Goal: Task Accomplishment & Management: Use online tool/utility

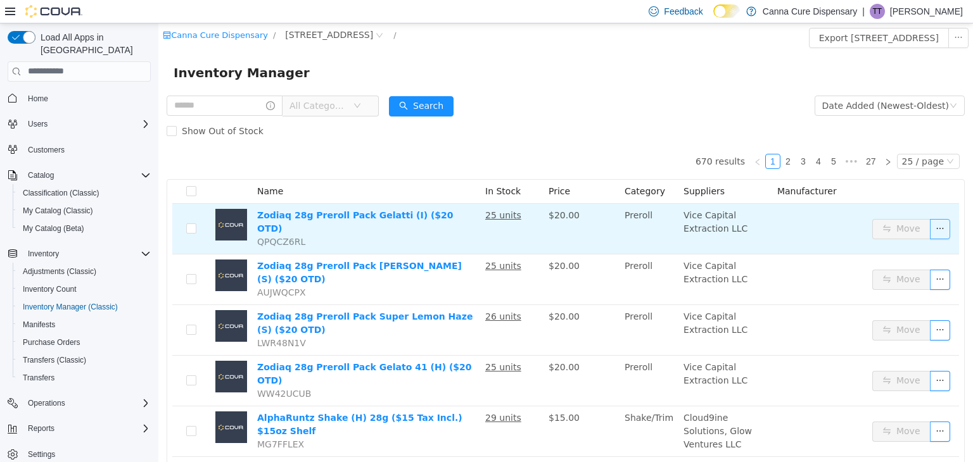
click at [930, 220] on button "button" at bounding box center [940, 229] width 20 height 20
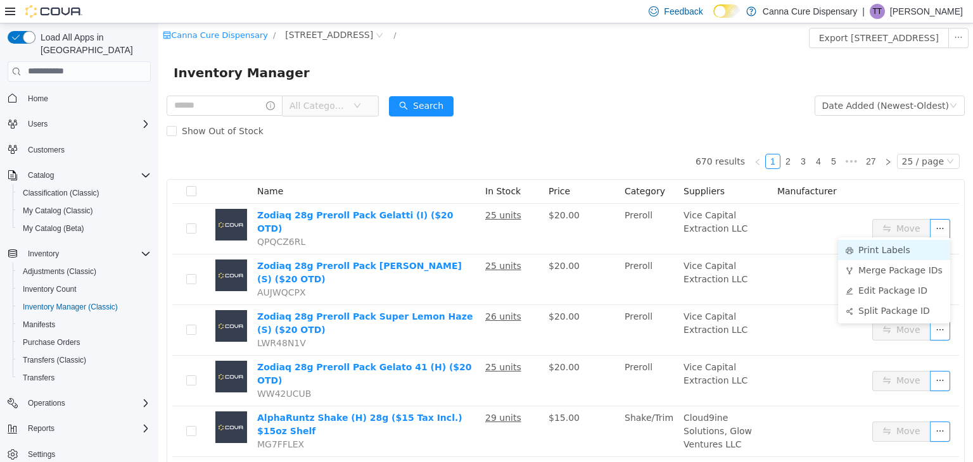
click at [892, 255] on li "Print Labels" at bounding box center [894, 249] width 112 height 20
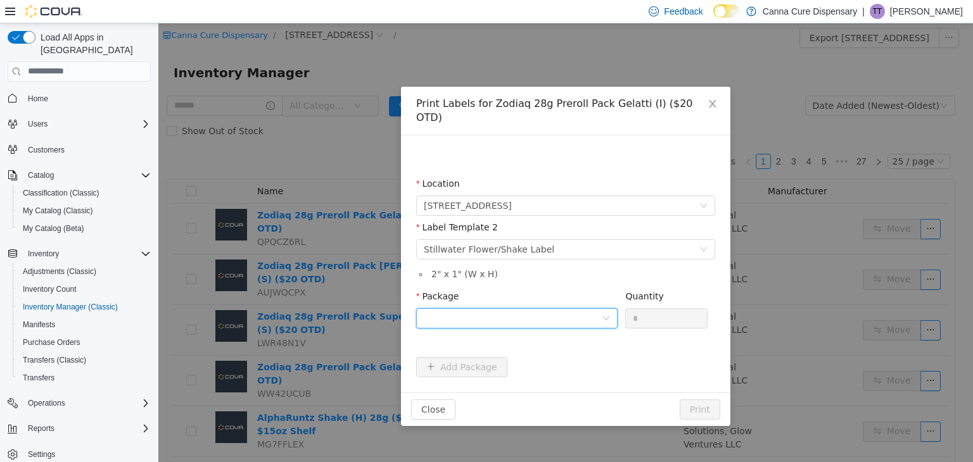
click at [563, 310] on div at bounding box center [513, 317] width 178 height 19
click at [519, 348] on strong "1A40E0100000198000158171" at bounding box center [498, 350] width 149 height 10
click at [644, 312] on input "*" at bounding box center [666, 317] width 81 height 19
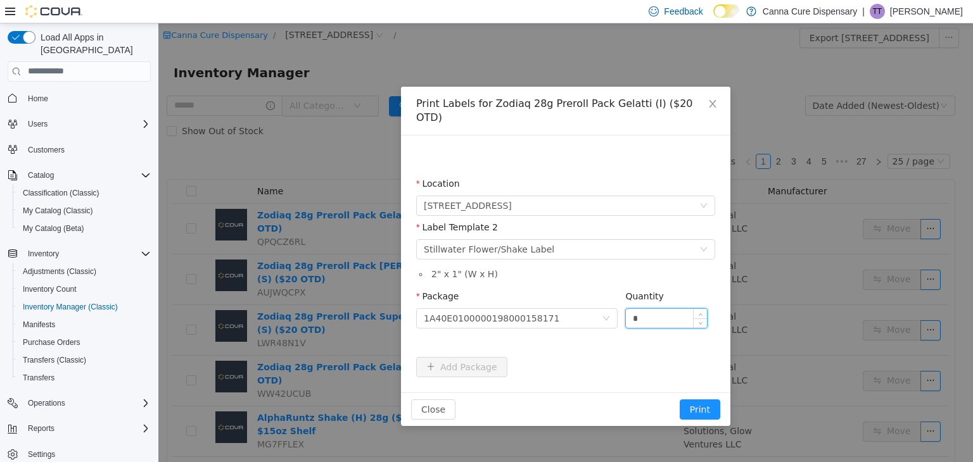
click at [644, 312] on input "*" at bounding box center [666, 317] width 81 height 19
type input "**"
click at [680, 399] on button "Print" at bounding box center [700, 409] width 41 height 20
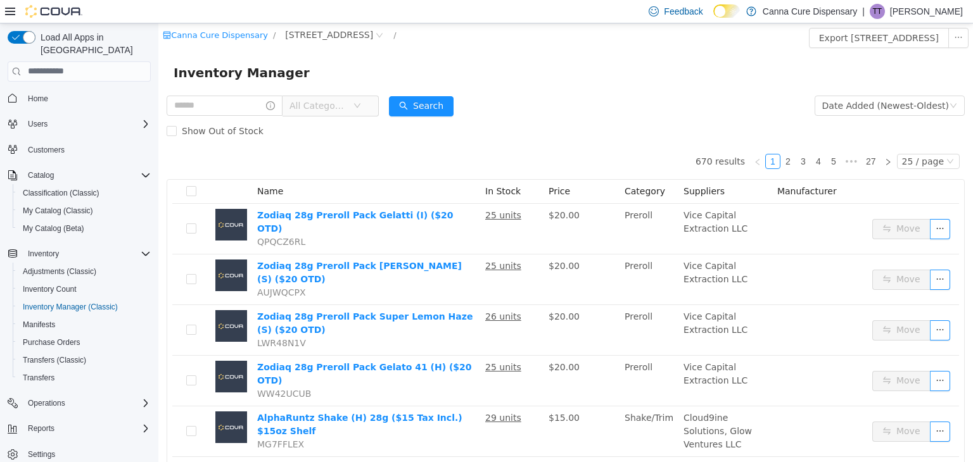
click at [933, 279] on td "Move" at bounding box center [913, 279] width 92 height 51
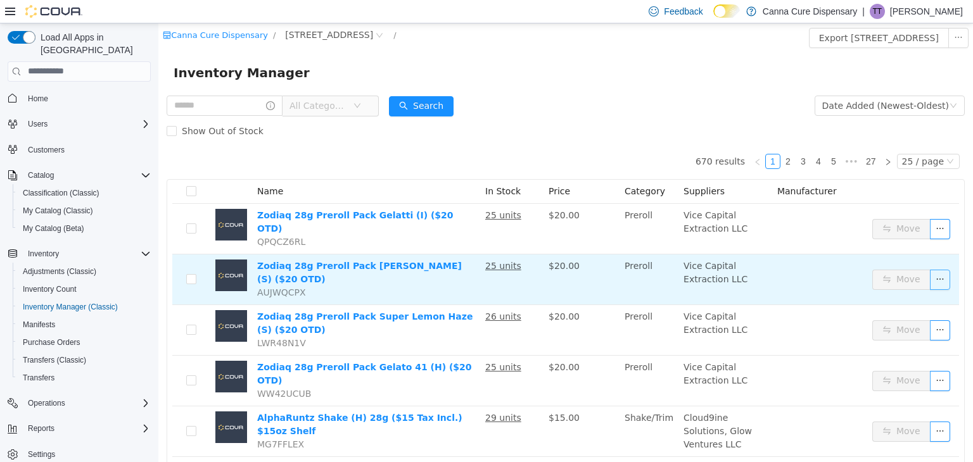
click at [933, 270] on button "button" at bounding box center [940, 279] width 20 height 20
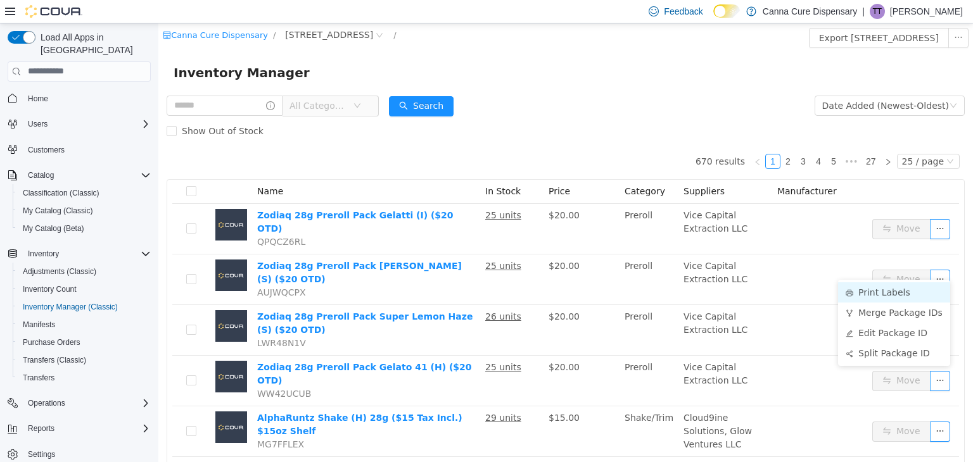
click at [879, 286] on li "Print Labels" at bounding box center [894, 292] width 112 height 20
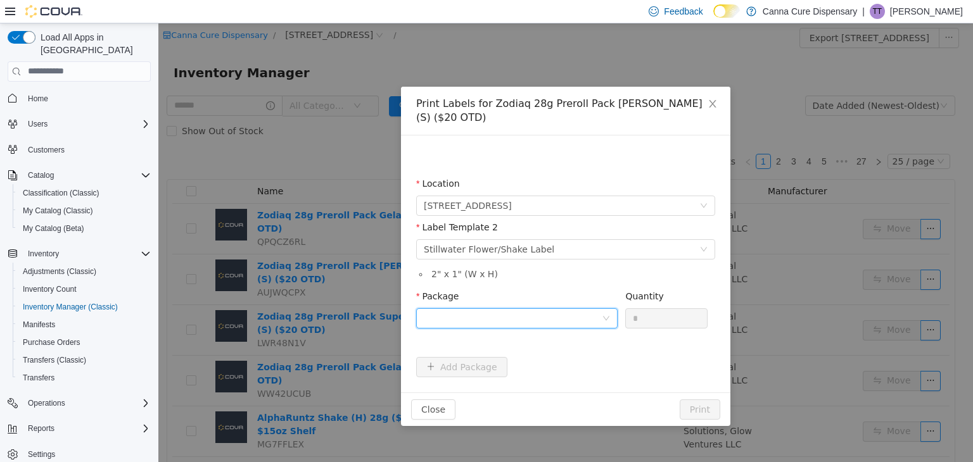
click at [568, 310] on div at bounding box center [513, 317] width 178 height 19
click at [525, 347] on strong "1A40E0100000198000158170" at bounding box center [498, 350] width 149 height 10
click at [663, 308] on input "*" at bounding box center [666, 317] width 81 height 19
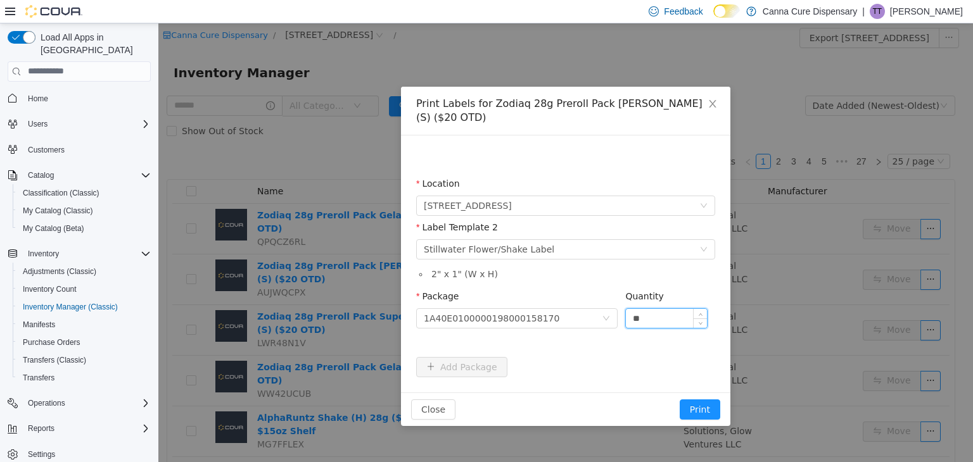
type input "**"
click at [680, 399] on button "Print" at bounding box center [700, 409] width 41 height 20
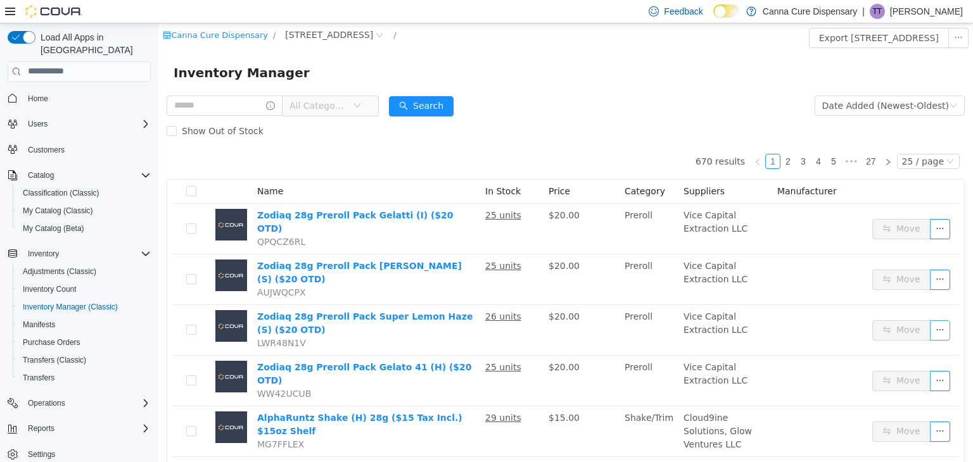
click at [930, 320] on button "button" at bounding box center [940, 330] width 20 height 20
click at [893, 338] on li "Print Labels" at bounding box center [894, 339] width 112 height 20
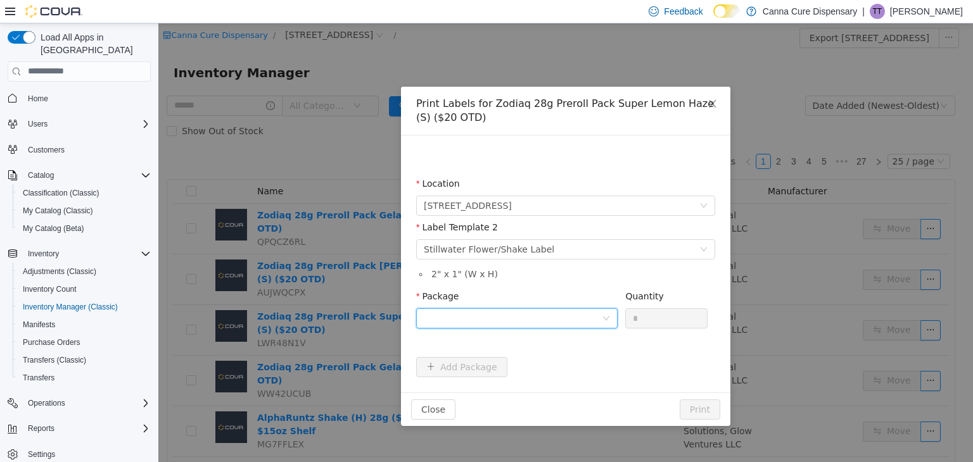
click at [589, 318] on div at bounding box center [513, 317] width 178 height 19
click at [545, 358] on li "1A40E0100000198000158168" at bounding box center [516, 363] width 201 height 20
click at [654, 313] on input "*" at bounding box center [666, 317] width 81 height 19
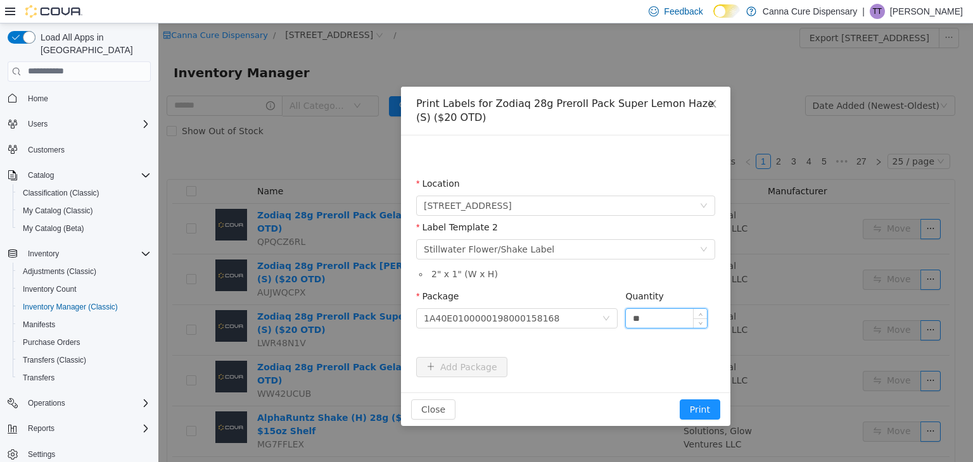
type input "**"
click at [680, 399] on button "Print" at bounding box center [700, 409] width 41 height 20
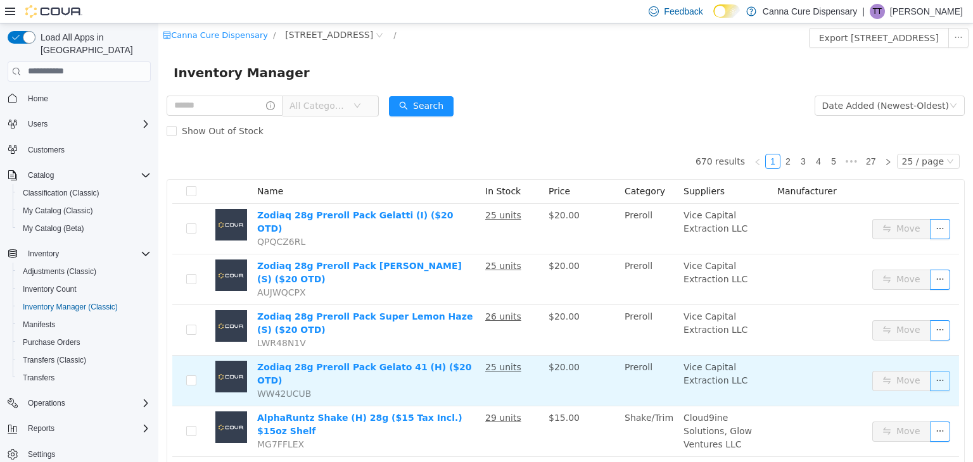
click at [930, 371] on button "button" at bounding box center [940, 381] width 20 height 20
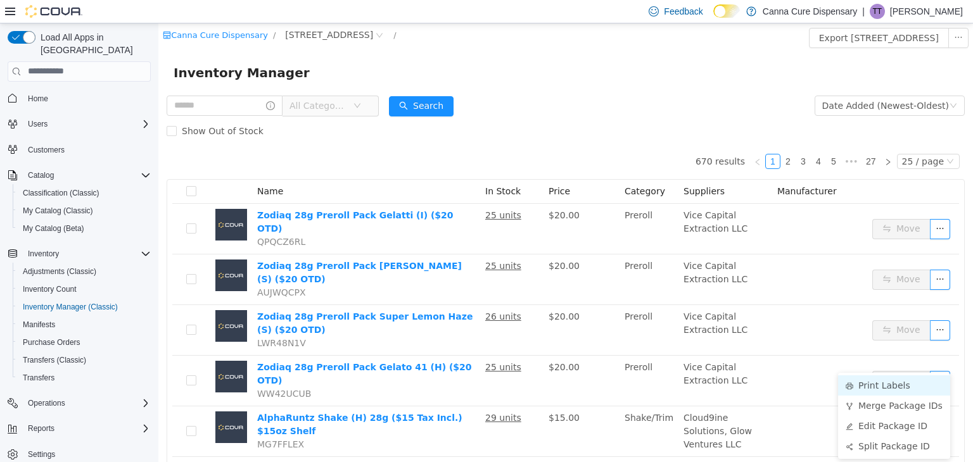
click at [887, 380] on li "Print Labels" at bounding box center [894, 385] width 112 height 20
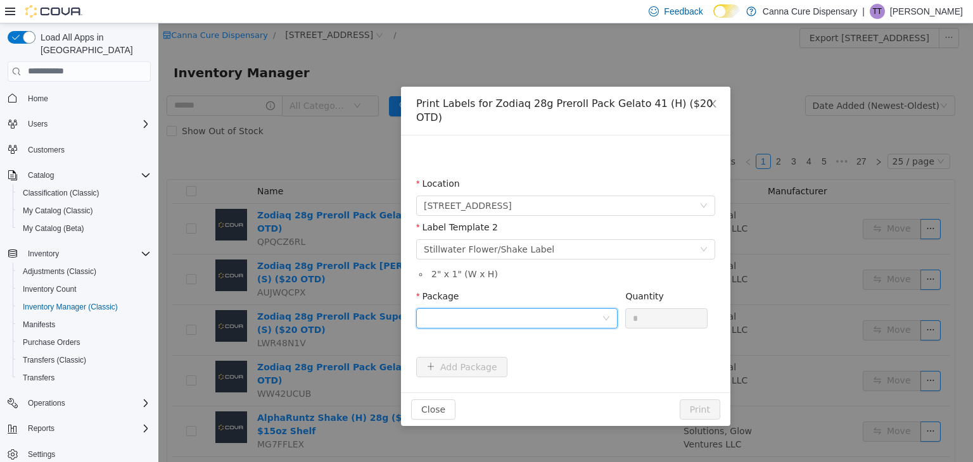
click at [573, 308] on div at bounding box center [513, 317] width 178 height 19
click at [545, 348] on li "1A40E0100000198000158167" at bounding box center [516, 350] width 201 height 20
click at [650, 308] on input "*" at bounding box center [666, 317] width 81 height 19
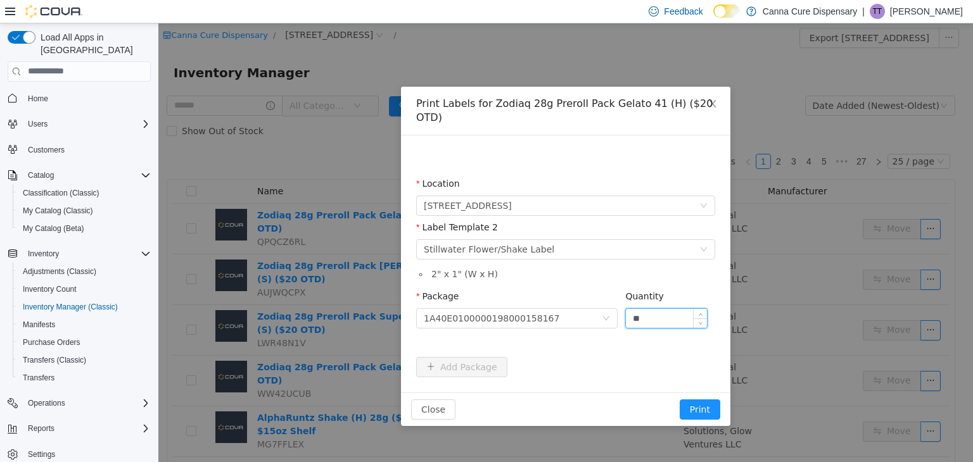
type input "**"
click at [680, 399] on button "Print" at bounding box center [700, 409] width 41 height 20
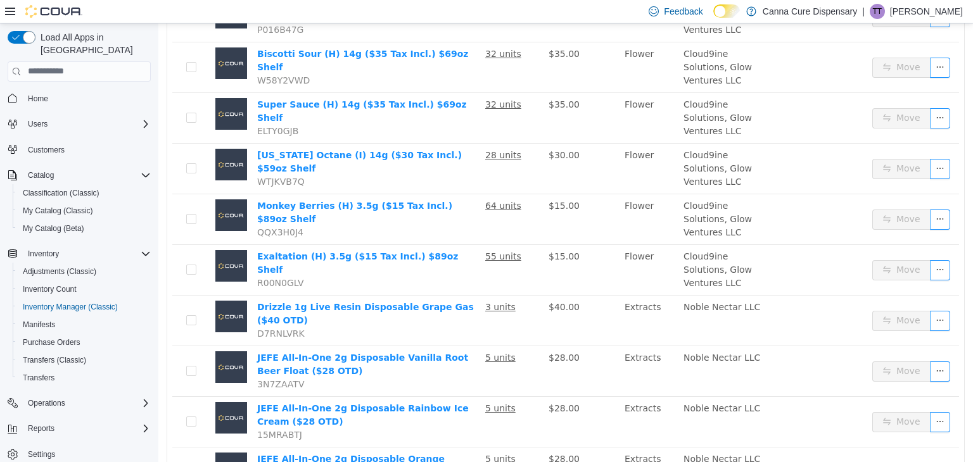
scroll to position [818, 0]
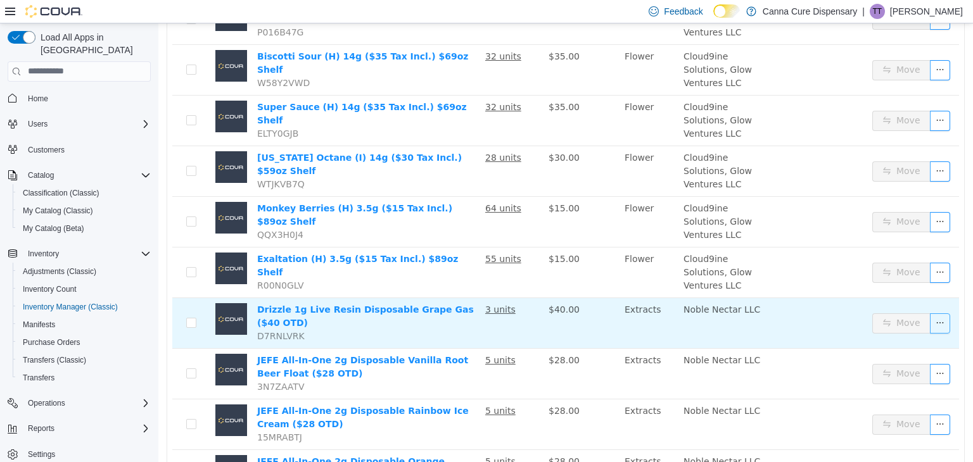
click at [931, 313] on button "button" at bounding box center [940, 323] width 20 height 20
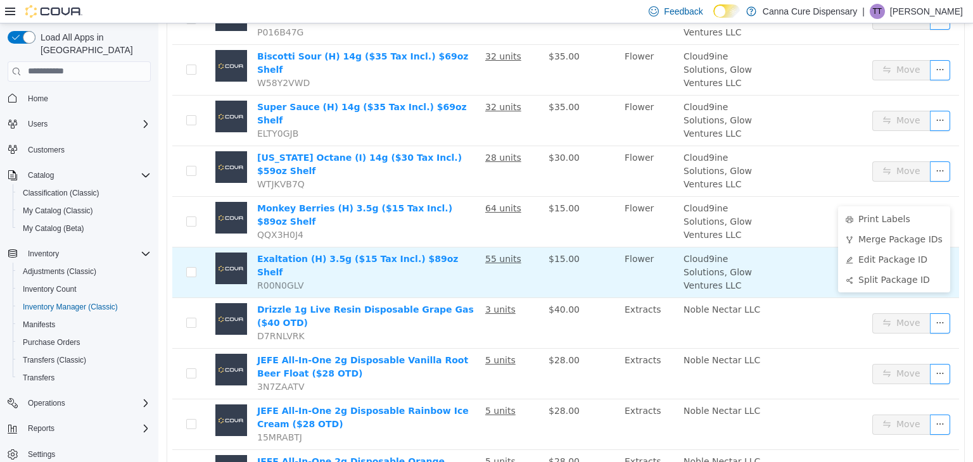
click at [647, 247] on td "Flower" at bounding box center [649, 272] width 59 height 51
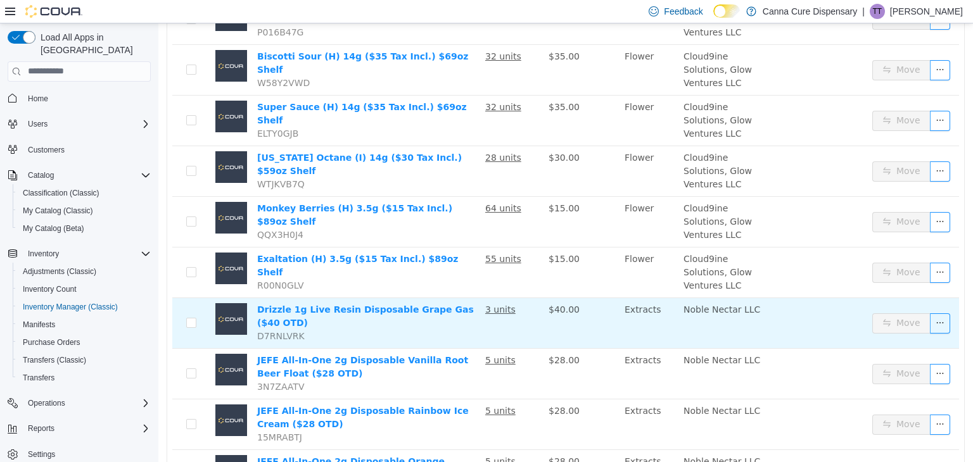
click at [942, 298] on td "Move" at bounding box center [913, 323] width 92 height 51
click at [931, 313] on button "button" at bounding box center [940, 323] width 20 height 20
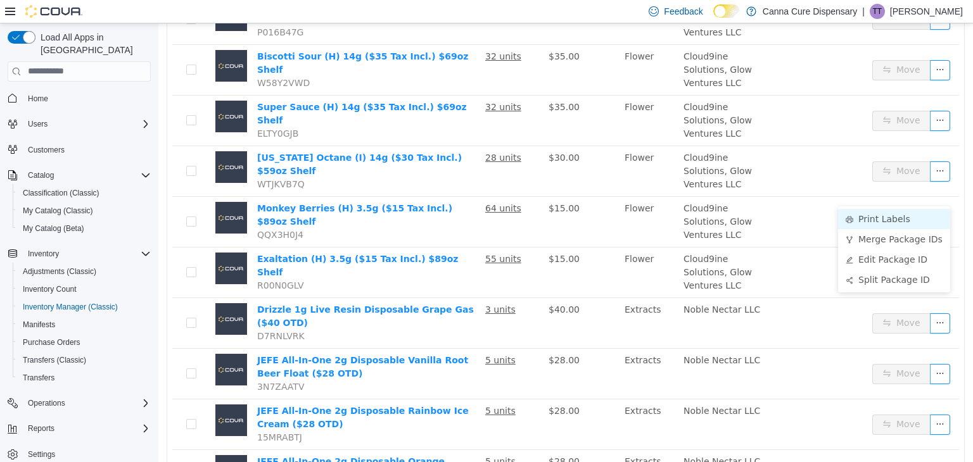
click at [876, 212] on li "Print Labels" at bounding box center [894, 218] width 112 height 20
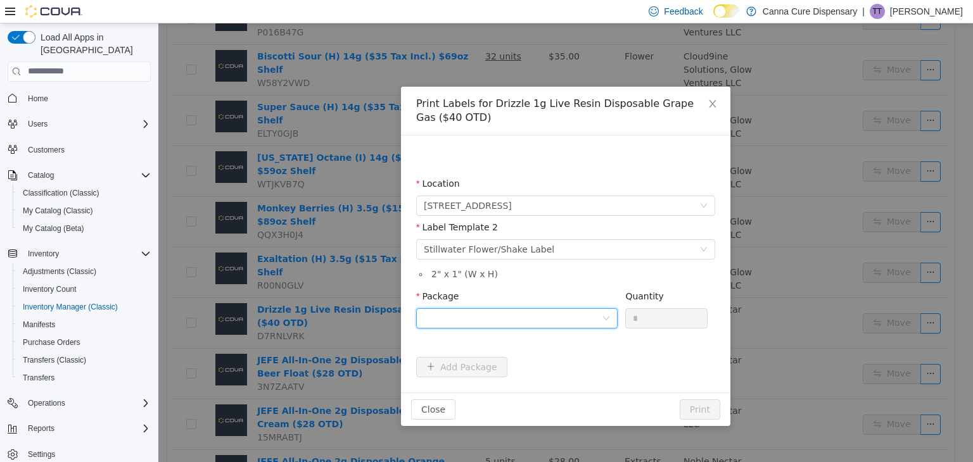
click at [561, 313] on div at bounding box center [513, 317] width 178 height 19
click at [537, 362] on strong "1A40E010000579A000128934" at bounding box center [498, 364] width 149 height 10
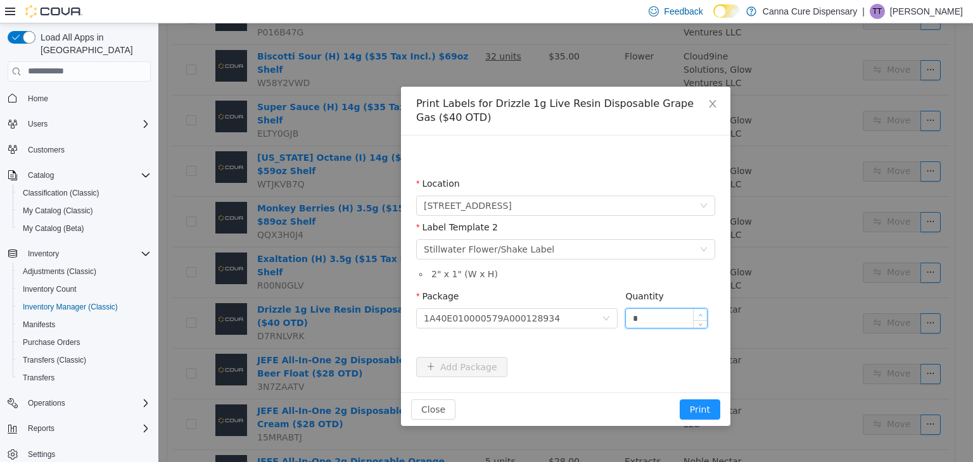
click at [699, 315] on icon "icon: up" at bounding box center [700, 315] width 4 height 4
type input "*"
click at [699, 315] on icon "icon: up" at bounding box center [700, 315] width 4 height 4
click at [694, 404] on button "Print" at bounding box center [700, 409] width 41 height 20
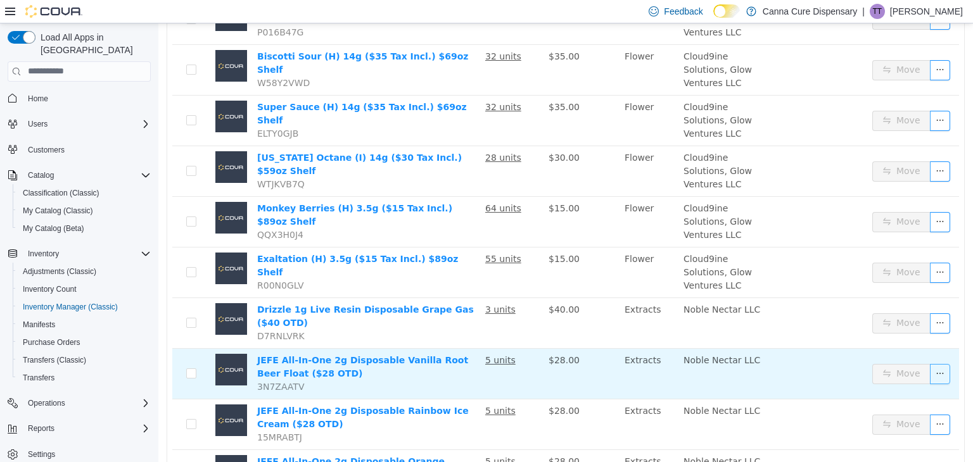
click at [931, 364] on button "button" at bounding box center [940, 374] width 20 height 20
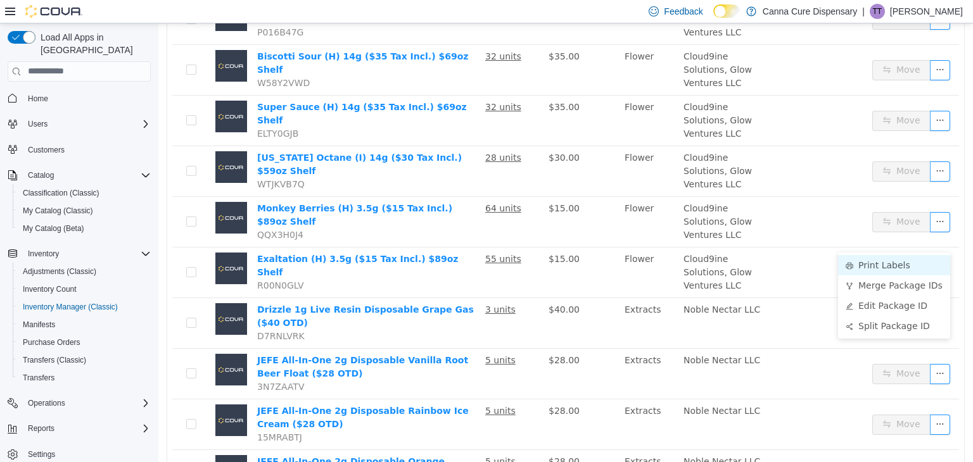
click at [900, 258] on li "Print Labels" at bounding box center [894, 265] width 112 height 20
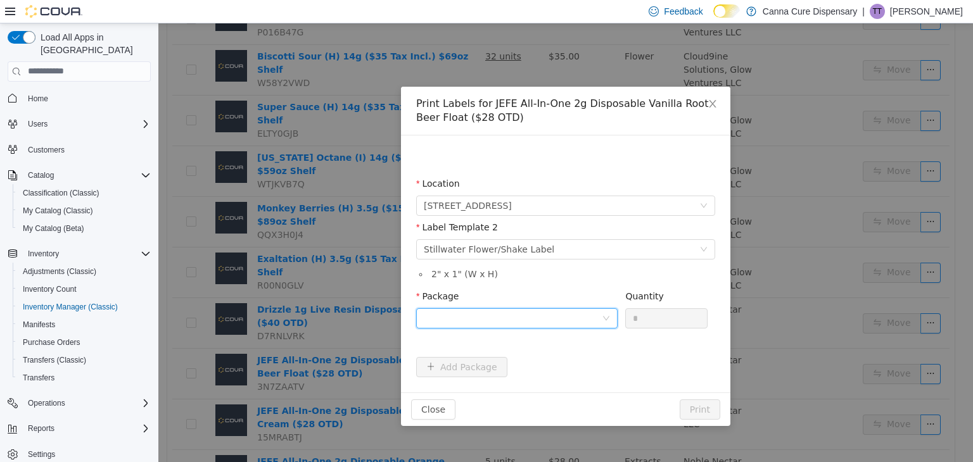
click at [559, 312] on div at bounding box center [513, 317] width 178 height 19
click at [530, 361] on strong "1A40E010000579A000128943" at bounding box center [498, 364] width 149 height 10
click at [652, 323] on input "*" at bounding box center [666, 317] width 81 height 19
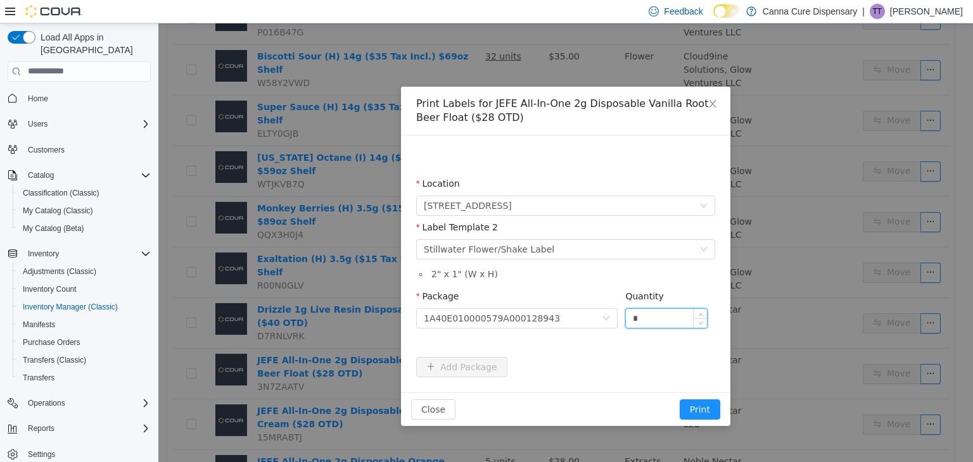
click at [652, 323] on input "*" at bounding box center [666, 317] width 81 height 19
type input "*"
click at [680, 399] on button "Print" at bounding box center [700, 409] width 41 height 20
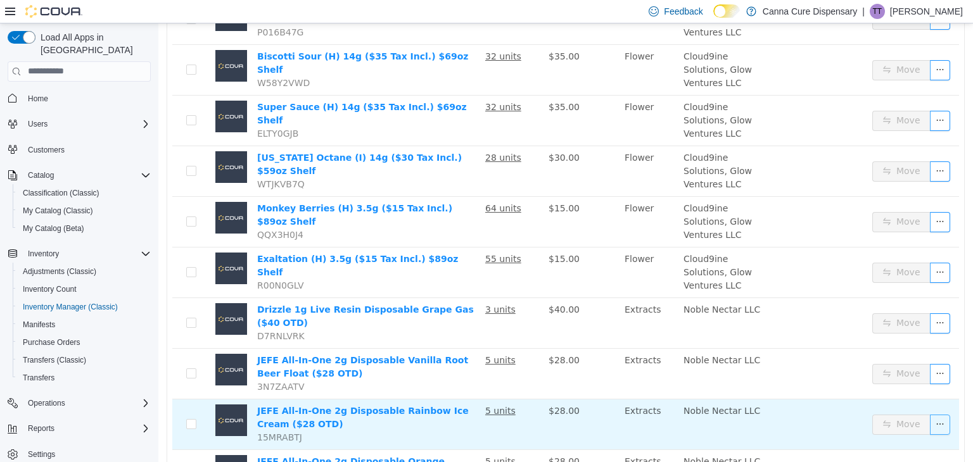
click at [939, 414] on button "button" at bounding box center [940, 424] width 20 height 20
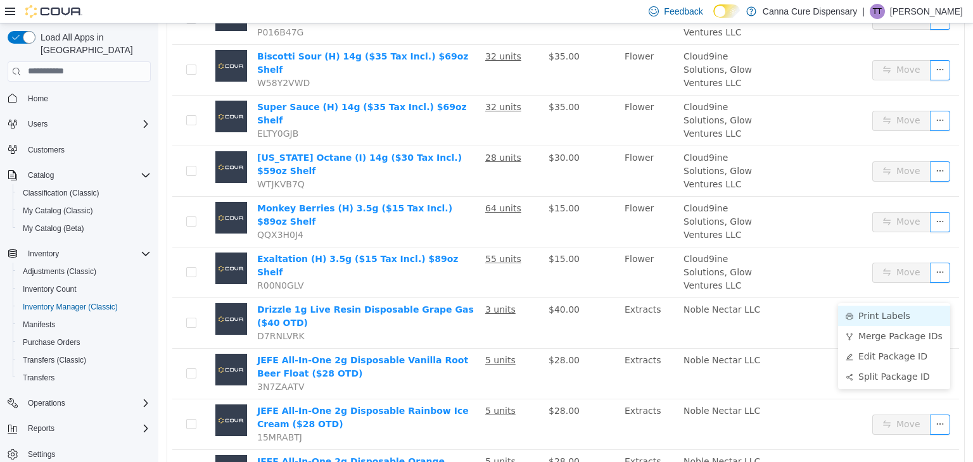
click at [889, 310] on li "Print Labels" at bounding box center [894, 315] width 112 height 20
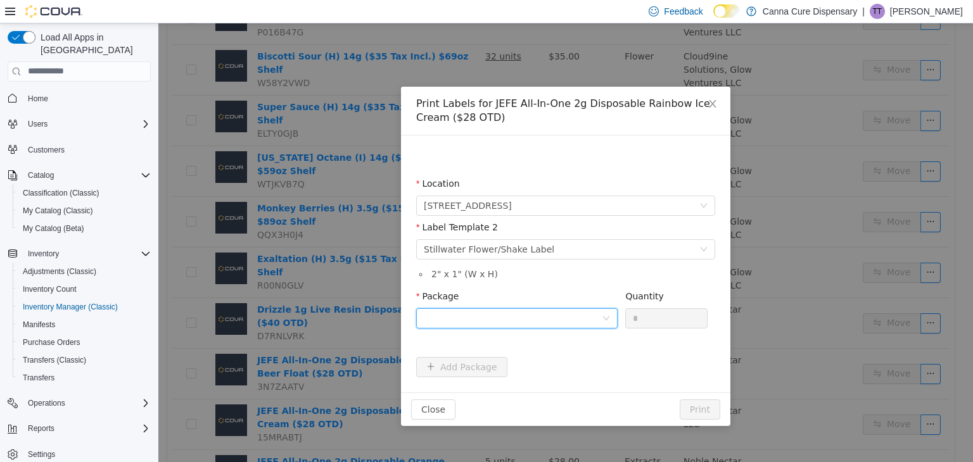
click at [597, 318] on div at bounding box center [513, 317] width 178 height 19
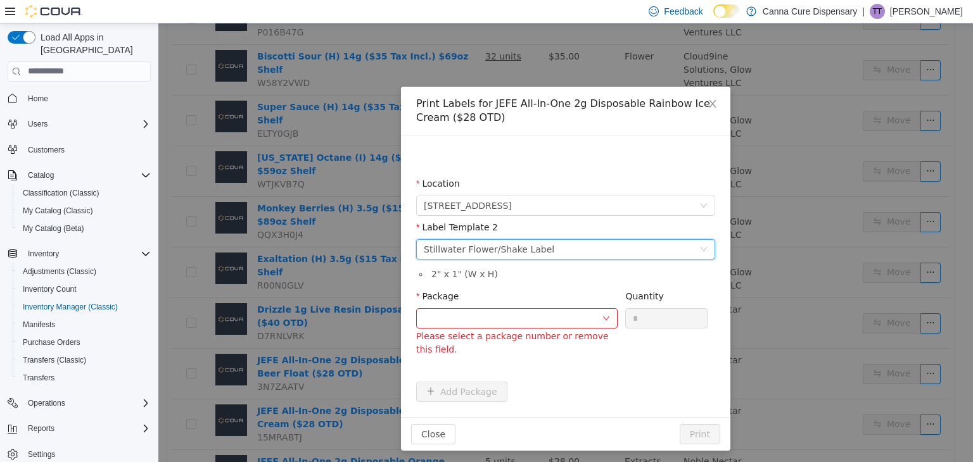
click at [593, 248] on div "Please select a label template Stillwater Flower/Shake Label" at bounding box center [562, 248] width 276 height 19
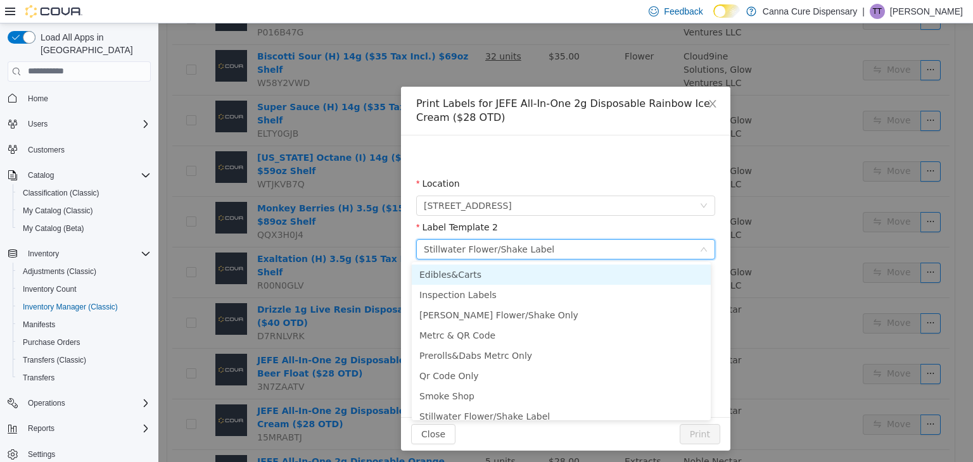
click at [551, 271] on li "Edibles&Carts" at bounding box center [561, 274] width 299 height 20
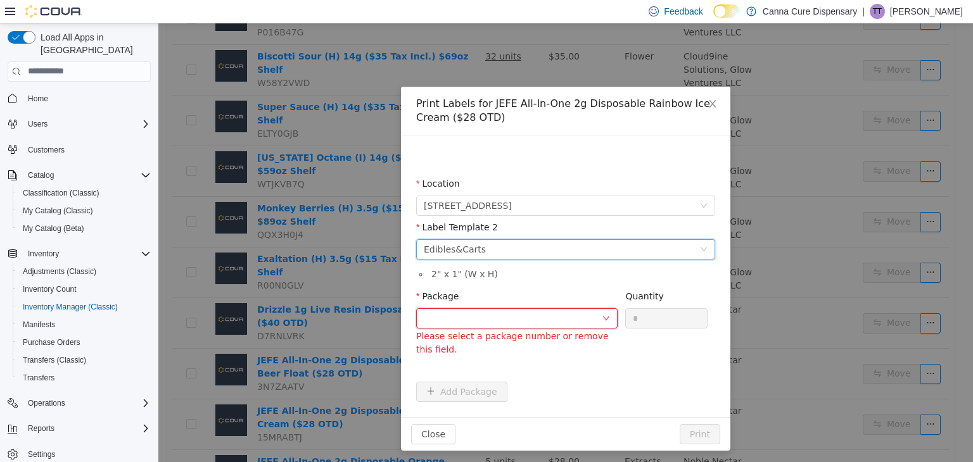
click at [557, 322] on div at bounding box center [513, 317] width 178 height 19
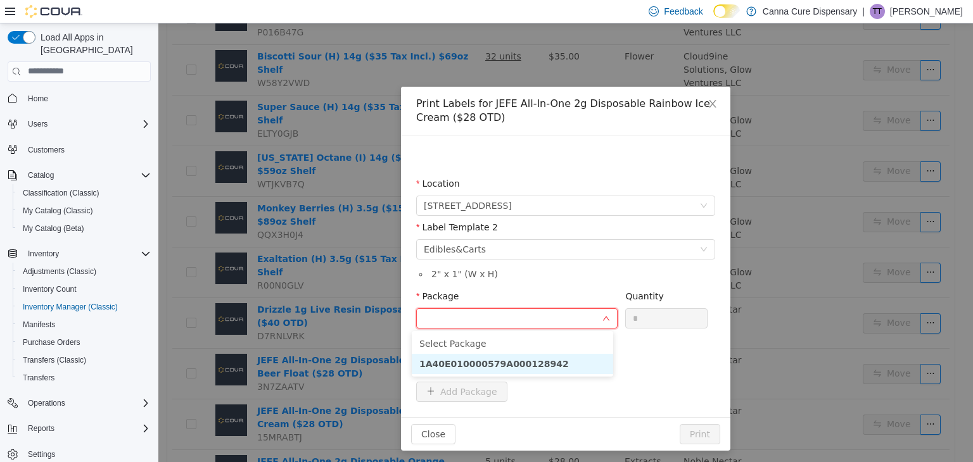
click at [534, 365] on strong "1A40E010000579A000128942" at bounding box center [493, 364] width 149 height 10
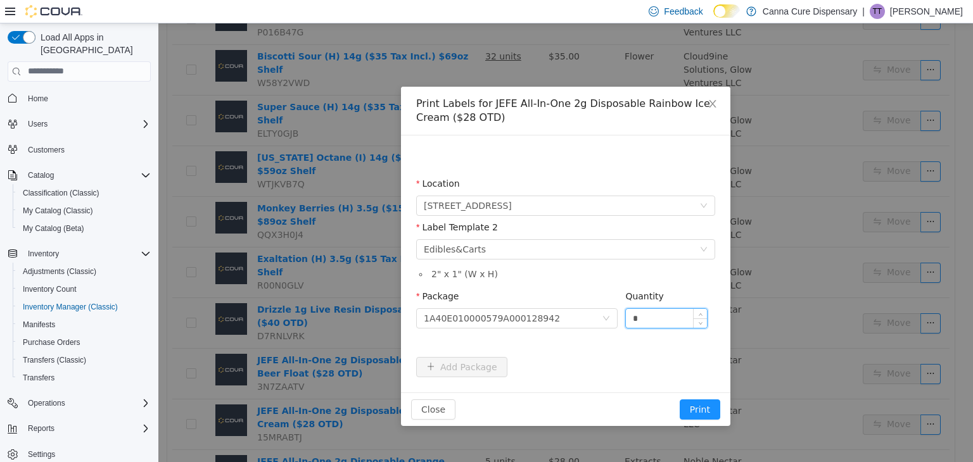
click at [633, 323] on input "*" at bounding box center [666, 317] width 81 height 19
type input "*"
click at [680, 399] on button "Print" at bounding box center [700, 409] width 41 height 20
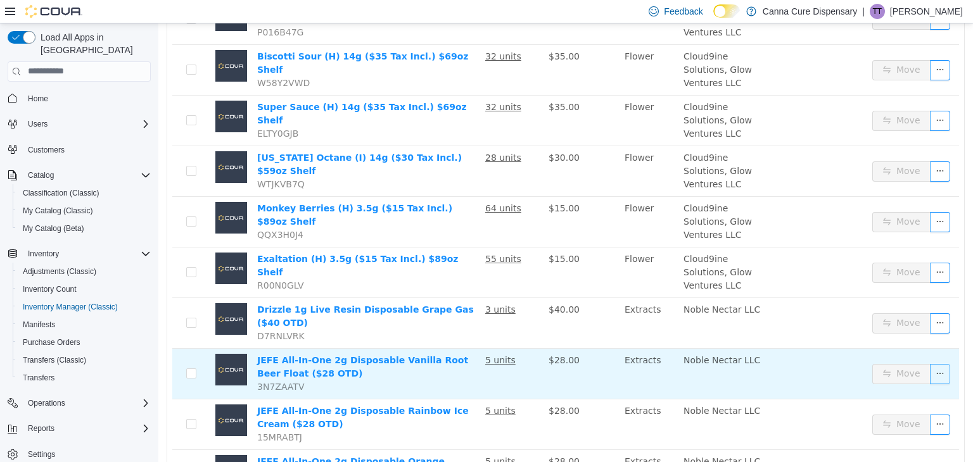
click at [932, 364] on button "button" at bounding box center [940, 374] width 20 height 20
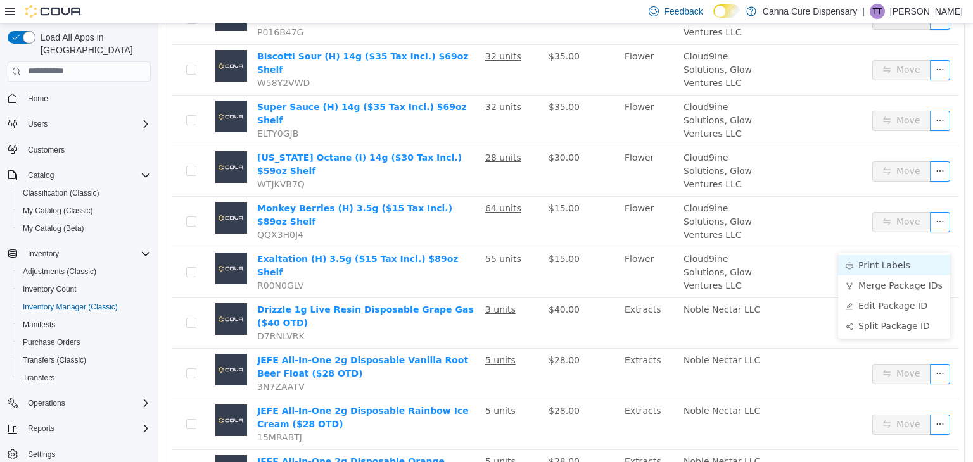
click at [891, 267] on li "Print Labels" at bounding box center [894, 265] width 112 height 20
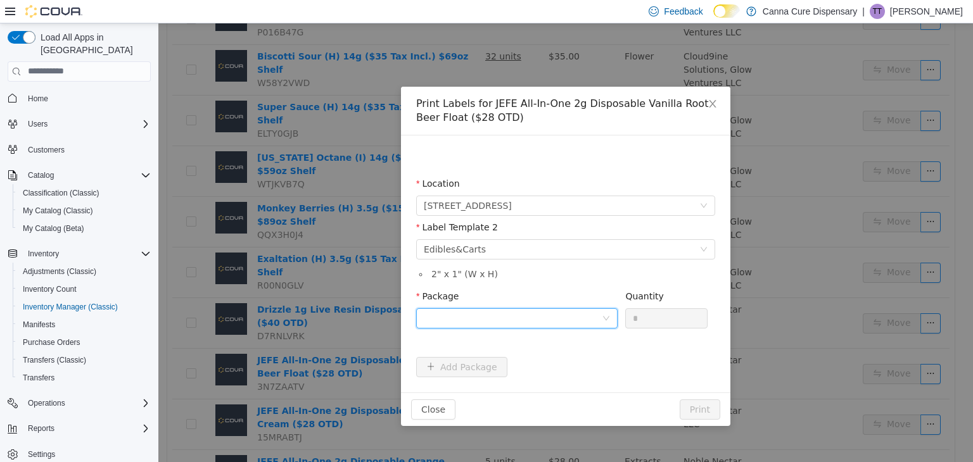
click at [527, 317] on div at bounding box center [513, 317] width 178 height 19
click at [498, 362] on strong "1A40E010000579A000128943" at bounding box center [498, 364] width 149 height 10
click at [664, 321] on input "*" at bounding box center [666, 317] width 81 height 19
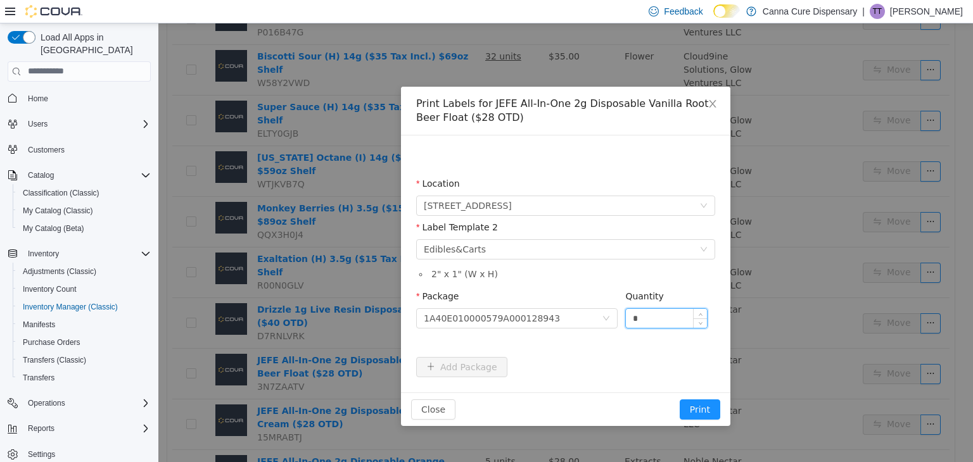
click at [664, 321] on input "*" at bounding box center [666, 317] width 81 height 19
type input "*"
click at [680, 399] on button "Print" at bounding box center [700, 409] width 41 height 20
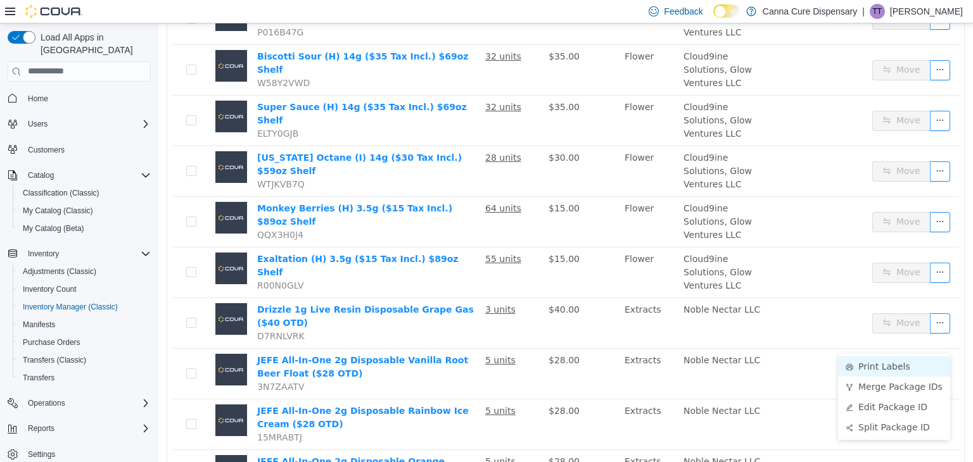
click at [882, 364] on li "Print Labels" at bounding box center [894, 366] width 112 height 20
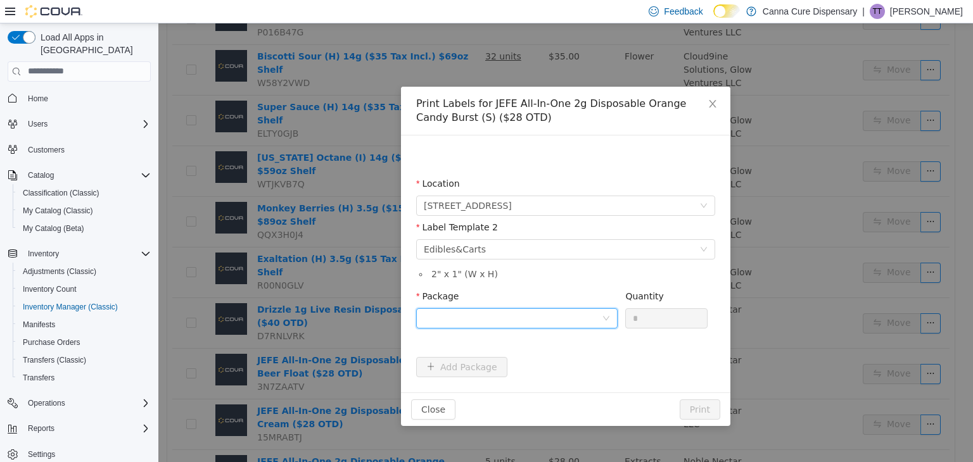
click at [585, 319] on div at bounding box center [513, 317] width 178 height 19
click at [563, 365] on li "1A40E010000579A000128941" at bounding box center [516, 363] width 201 height 20
click at [661, 321] on input "*" at bounding box center [666, 317] width 81 height 19
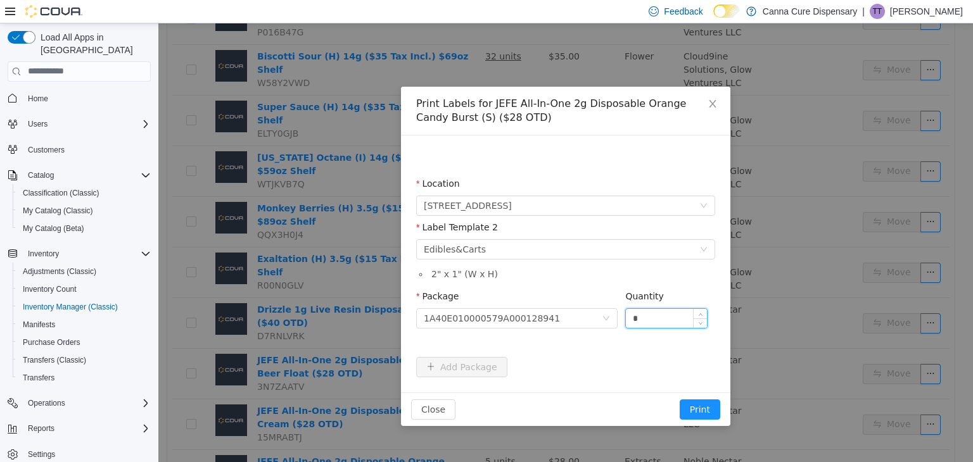
click at [661, 321] on input "*" at bounding box center [666, 317] width 81 height 19
type input "*"
click at [680, 399] on button "Print" at bounding box center [700, 409] width 41 height 20
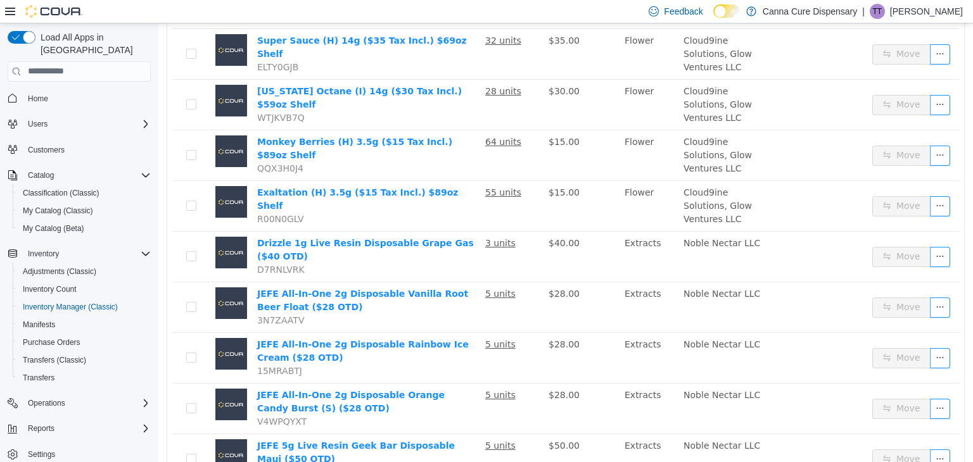
scroll to position [910, 0]
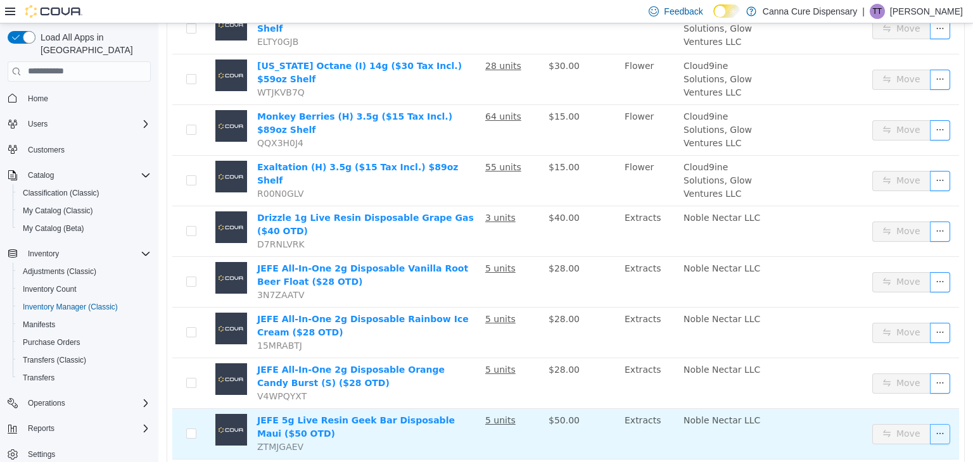
click at [932, 424] on button "button" at bounding box center [940, 434] width 20 height 20
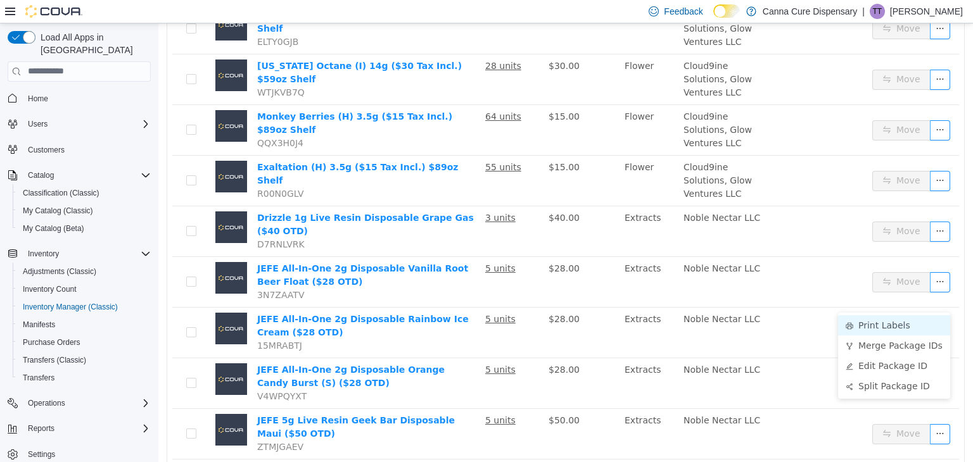
click at [879, 324] on li "Print Labels" at bounding box center [894, 325] width 112 height 20
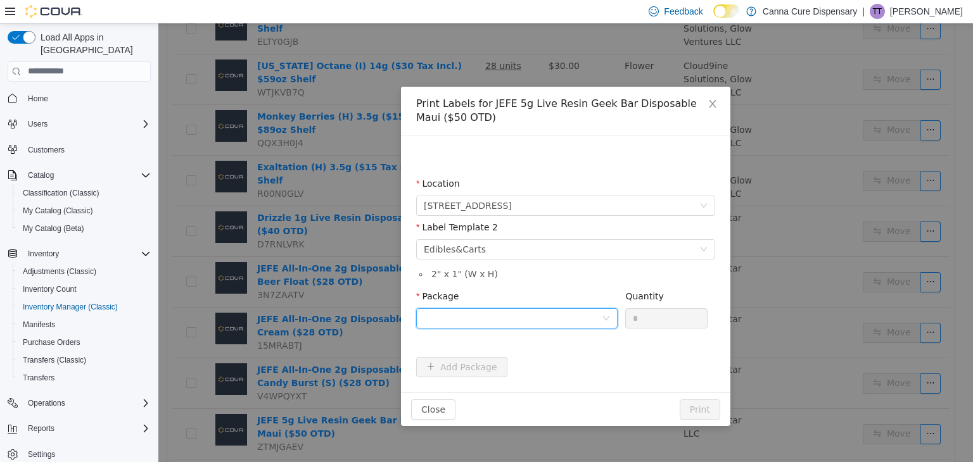
click at [595, 326] on div at bounding box center [513, 317] width 178 height 19
click at [573, 374] on ul "Select Package 1A40E010000579A000128939" at bounding box center [516, 354] width 201 height 46
click at [569, 376] on ul "Select Package 1A40E010000579A000128939" at bounding box center [516, 354] width 201 height 46
click at [577, 368] on li "1A40E010000579A000128939" at bounding box center [516, 363] width 201 height 20
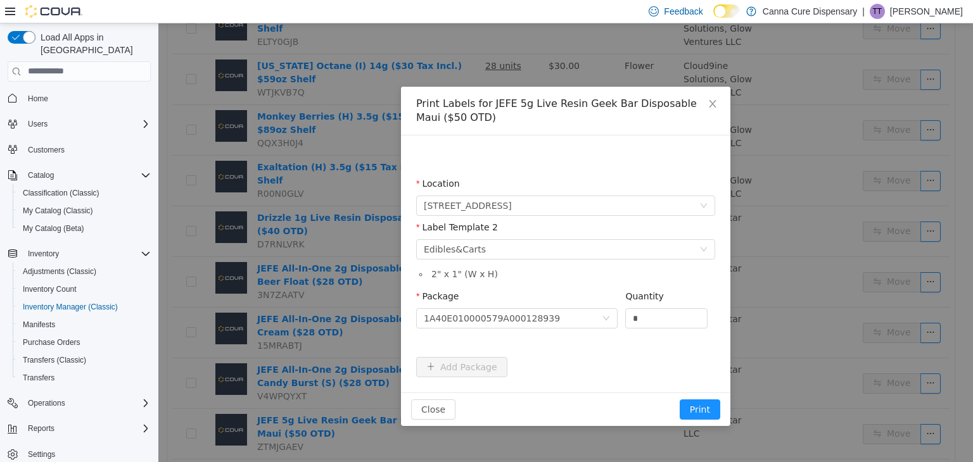
click at [658, 306] on div "Quantity" at bounding box center [666, 298] width 82 height 18
click at [647, 329] on div "Quantity *" at bounding box center [666, 311] width 82 height 44
click at [654, 323] on input "*" at bounding box center [666, 317] width 81 height 19
type input "*"
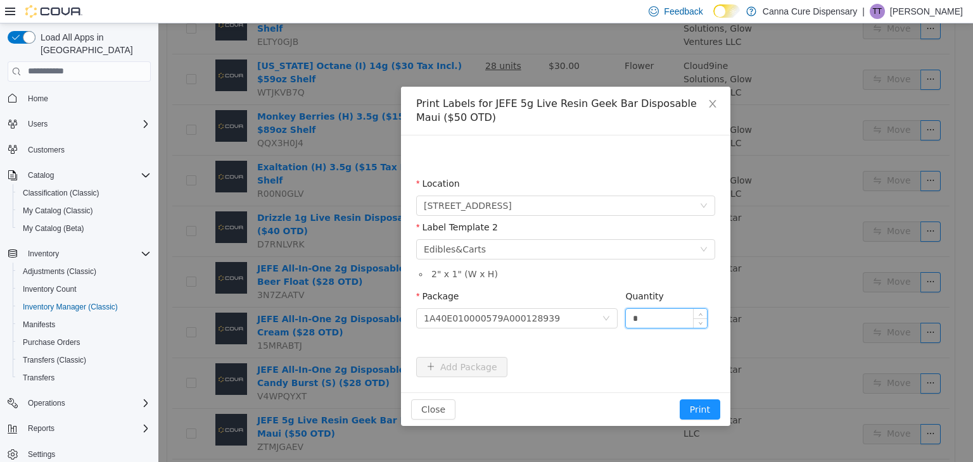
type input "*"
click at [680, 399] on button "Print" at bounding box center [700, 409] width 41 height 20
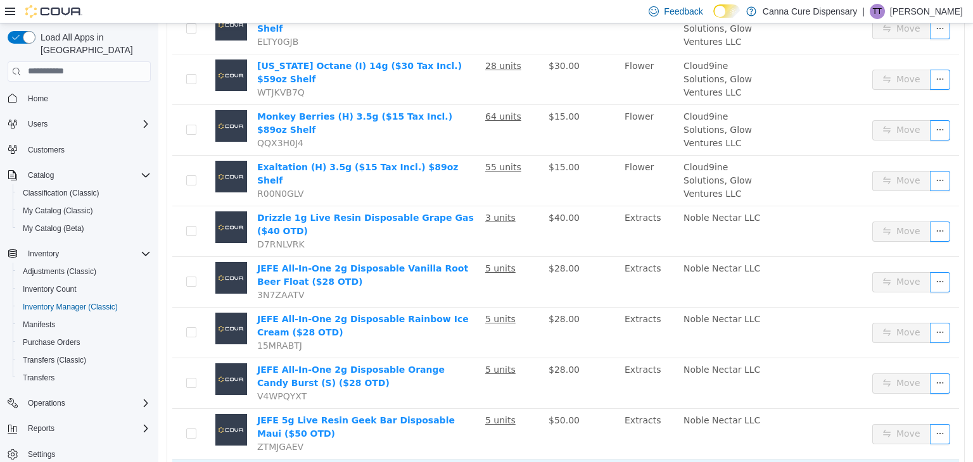
click at [879, 372] on li "Print Labels" at bounding box center [894, 375] width 112 height 20
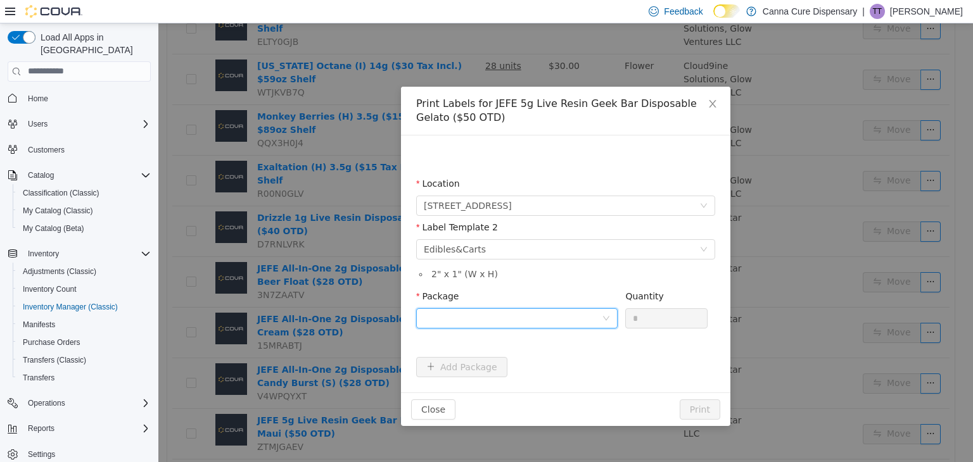
click at [531, 320] on div at bounding box center [513, 317] width 178 height 19
click at [507, 361] on strong "1A40E010000579A000128938" at bounding box center [498, 364] width 149 height 10
click at [658, 318] on input "*" at bounding box center [666, 317] width 81 height 19
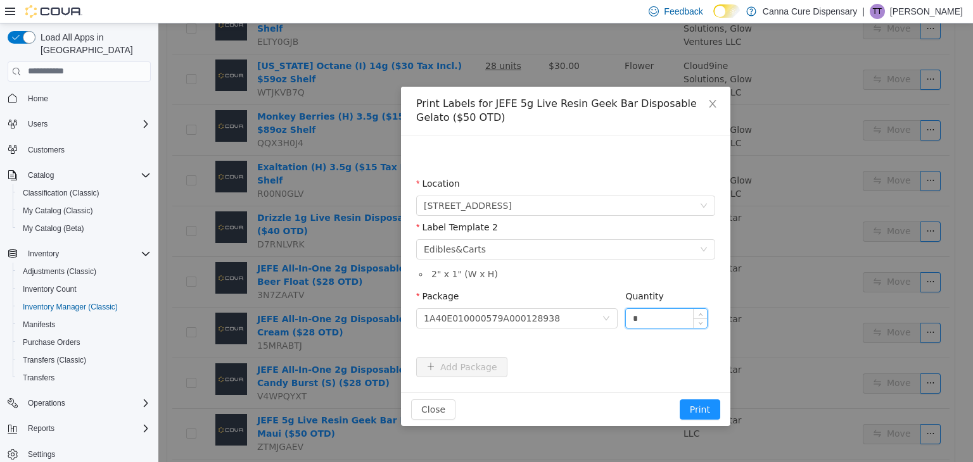
click at [658, 318] on input "*" at bounding box center [666, 317] width 81 height 19
type input "*"
click at [680, 399] on button "Print" at bounding box center [700, 409] width 41 height 20
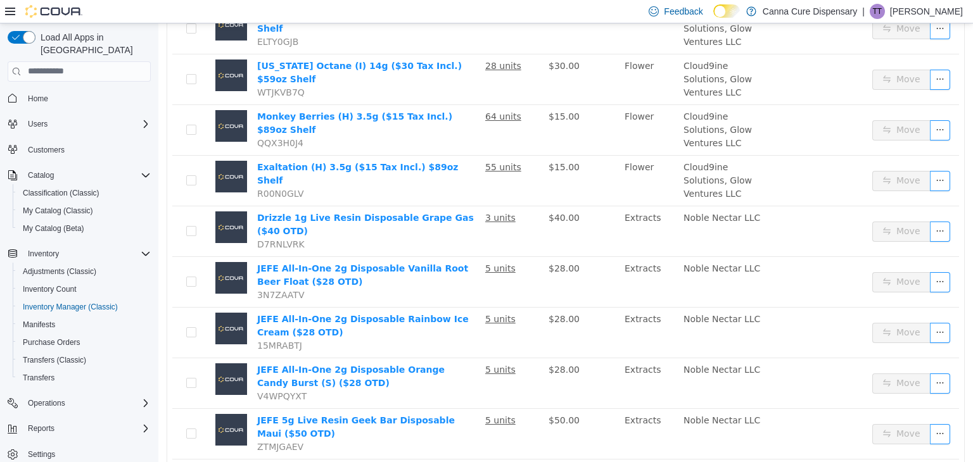
click at [866, 314] on li "Print Labels" at bounding box center [894, 314] width 112 height 20
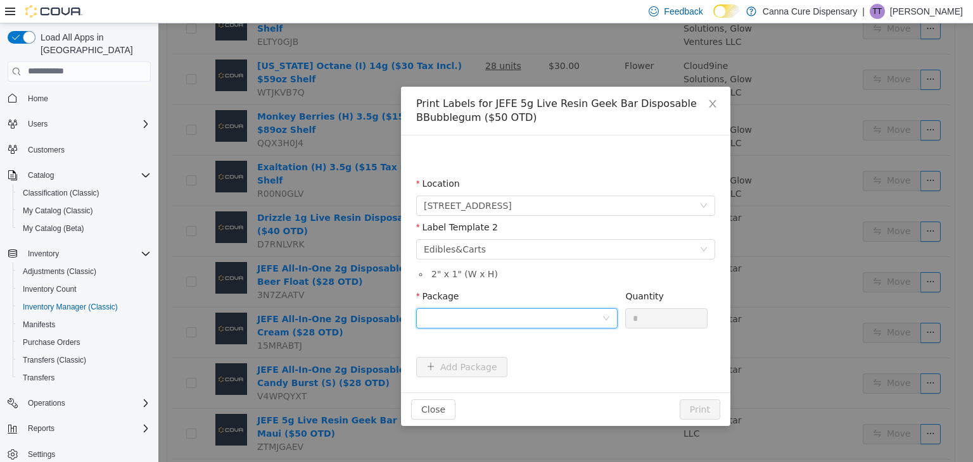
click at [598, 312] on div at bounding box center [513, 317] width 178 height 19
click at [525, 360] on strong "1A40E010000579A000128937" at bounding box center [498, 364] width 149 height 10
click at [664, 317] on input "*" at bounding box center [666, 317] width 81 height 19
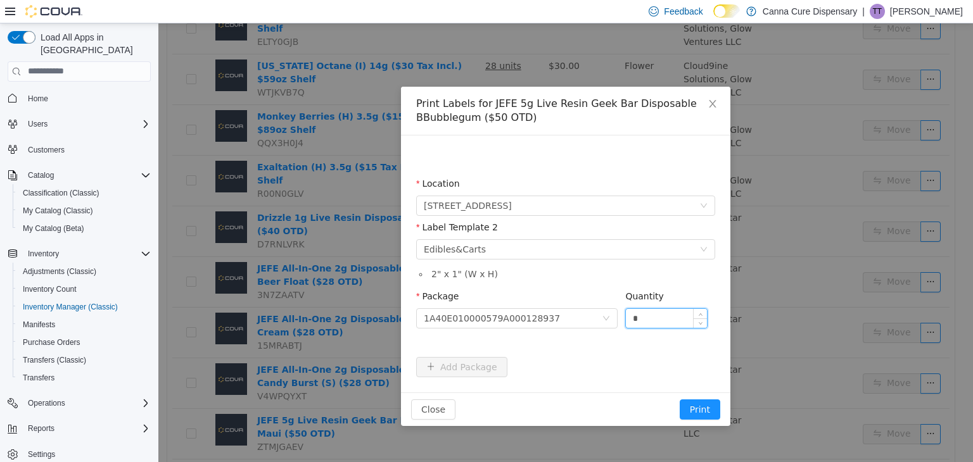
click at [664, 317] on input "*" at bounding box center [666, 317] width 81 height 19
type input "*"
click at [680, 399] on button "Print" at bounding box center [700, 409] width 41 height 20
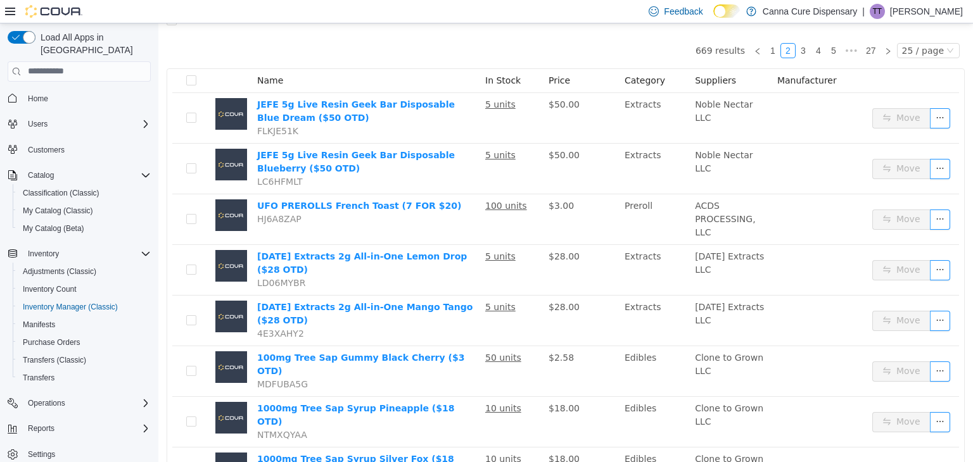
scroll to position [108, 0]
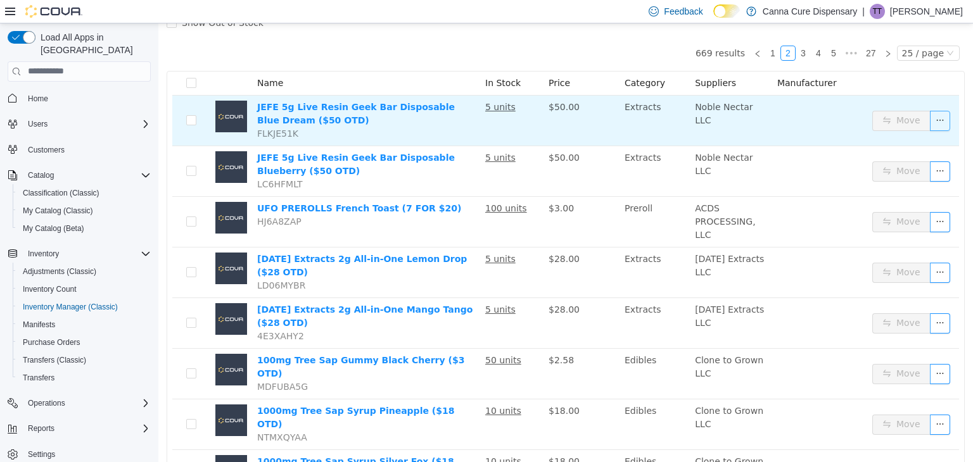
click at [931, 125] on button "button" at bounding box center [940, 120] width 20 height 20
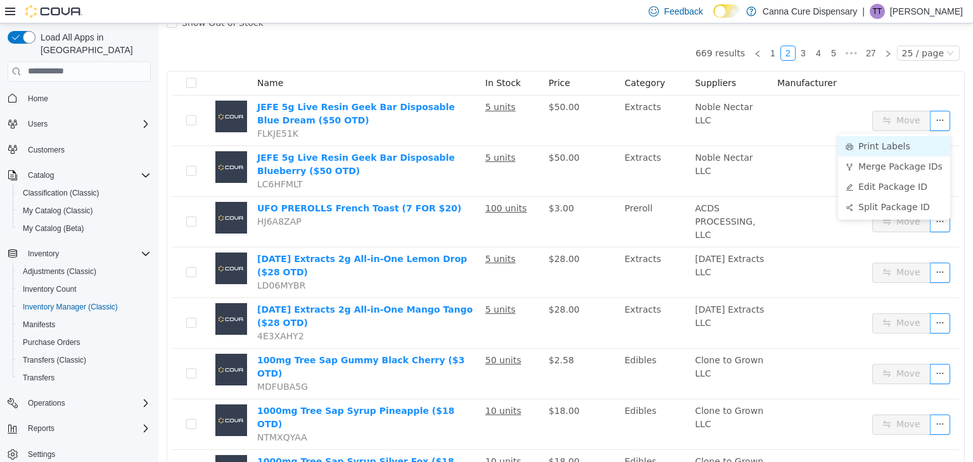
click at [894, 144] on li "Print Labels" at bounding box center [894, 146] width 112 height 20
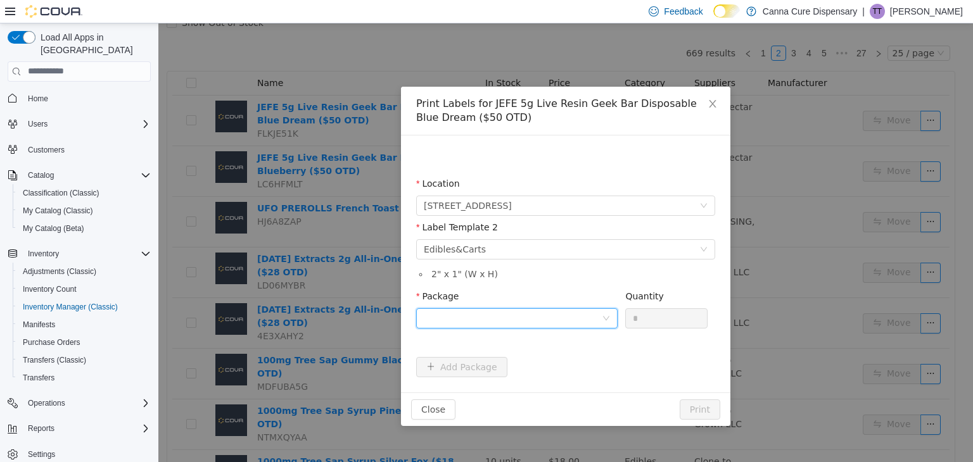
click at [526, 314] on div at bounding box center [513, 317] width 178 height 19
click at [528, 370] on li "1A40E010000579A000128936" at bounding box center [516, 363] width 201 height 20
click at [649, 322] on input "*" at bounding box center [666, 317] width 81 height 19
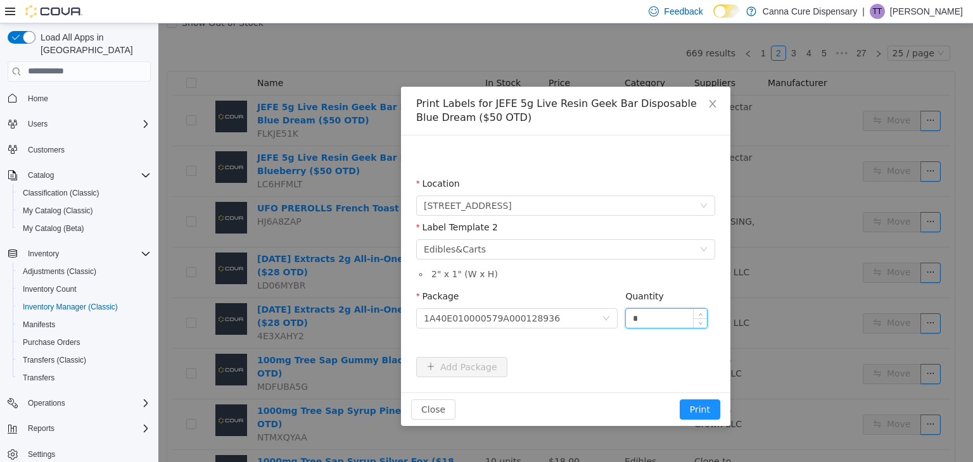
click at [649, 322] on input "*" at bounding box center [666, 317] width 81 height 19
type input "*"
click at [680, 399] on button "Print" at bounding box center [700, 409] width 41 height 20
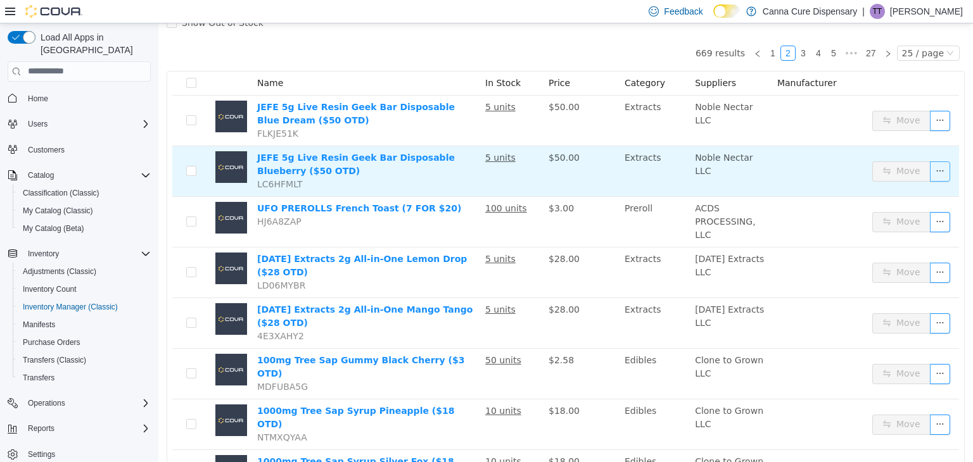
click at [934, 173] on button "button" at bounding box center [940, 171] width 20 height 20
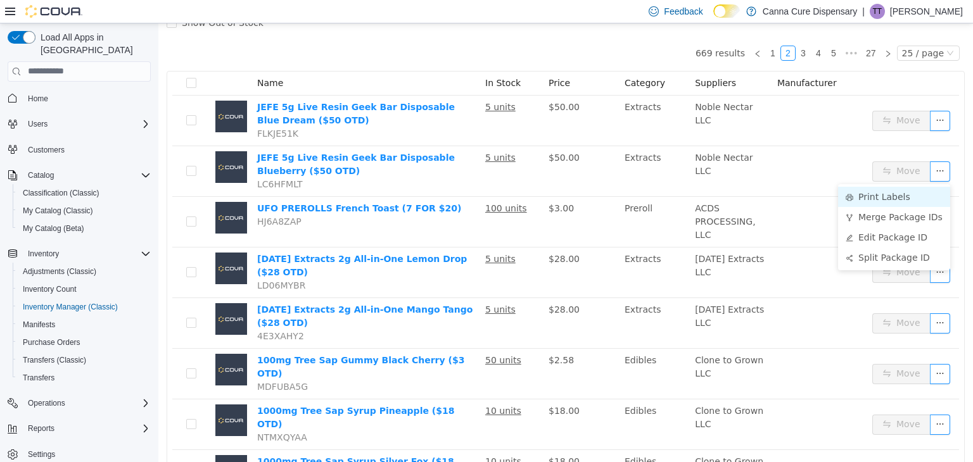
click at [886, 196] on li "Print Labels" at bounding box center [894, 196] width 112 height 20
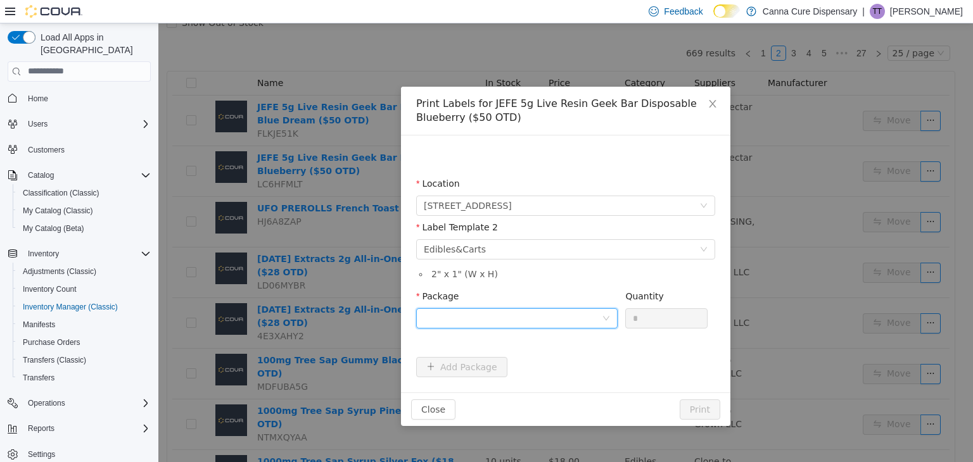
click at [546, 313] on div at bounding box center [513, 317] width 178 height 19
click at [528, 359] on strong "1A40E010000579A000128935" at bounding box center [498, 364] width 149 height 10
click at [661, 317] on input "*" at bounding box center [666, 317] width 81 height 19
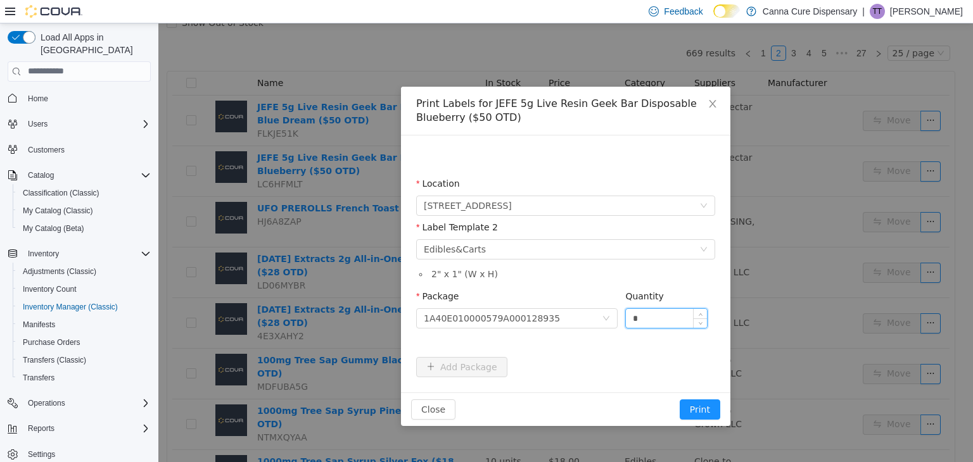
click at [661, 317] on input "*" at bounding box center [666, 317] width 81 height 19
type input "*"
click at [680, 399] on button "Print" at bounding box center [700, 409] width 41 height 20
